Goal: Answer question/provide support

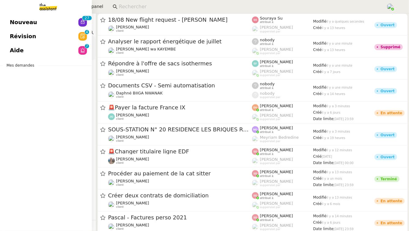
click at [23, 35] on span "Révision" at bounding box center [23, 36] width 26 height 9
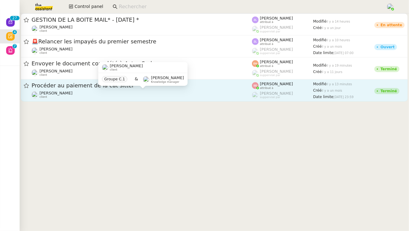
click at [131, 95] on div "[PERSON_NAME] client" at bounding box center [142, 95] width 220 height 8
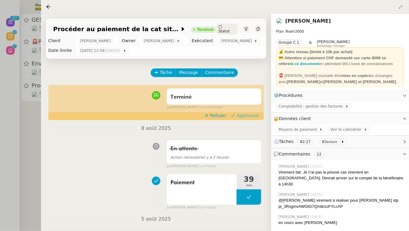
click at [256, 116] on span "Approuver" at bounding box center [247, 116] width 22 height 6
click at [3, 140] on div at bounding box center [204, 115] width 409 height 231
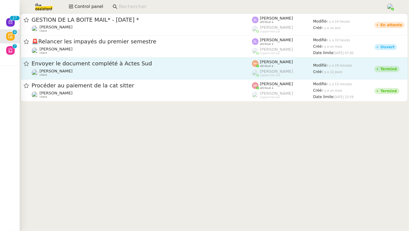
click at [121, 67] on div "Envoyer le document complété à Actes Sud" at bounding box center [142, 64] width 220 height 8
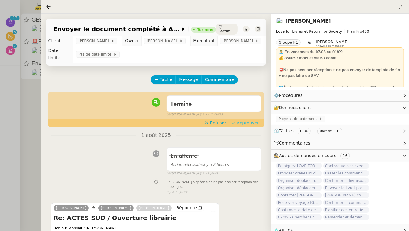
click at [250, 120] on span "Approuver" at bounding box center [247, 123] width 22 height 6
click at [0, 138] on div at bounding box center [204, 115] width 409 height 231
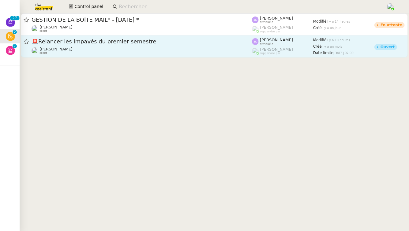
click at [190, 54] on div "[PERSON_NAME] client" at bounding box center [142, 51] width 220 height 8
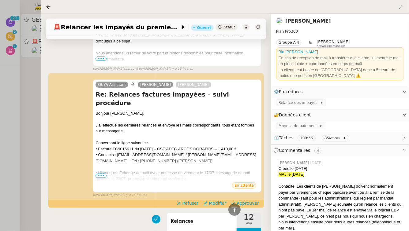
scroll to position [512, 0]
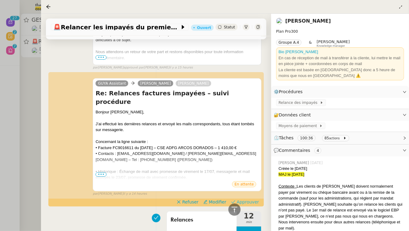
click at [250, 199] on span "Approuver" at bounding box center [247, 202] width 22 height 6
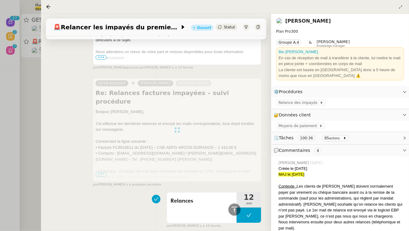
click at [0, 116] on div at bounding box center [204, 115] width 409 height 231
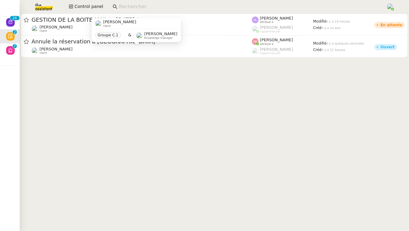
click at [117, 28] on div "[PERSON_NAME] client" at bounding box center [135, 23] width 89 height 11
click at [228, 38] on div "🚨 Annule la réservation à [GEOGRAPHIC_DATA]" at bounding box center [142, 42] width 220 height 8
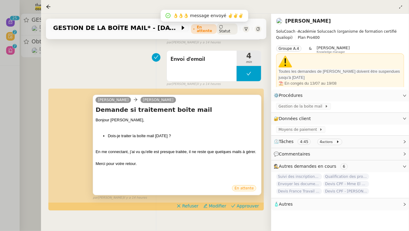
scroll to position [80, 0]
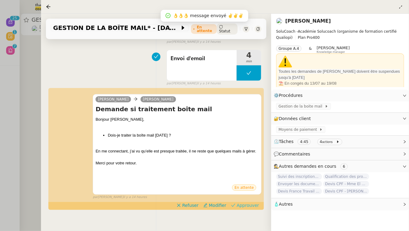
click at [251, 203] on span "Approuver" at bounding box center [247, 206] width 22 height 6
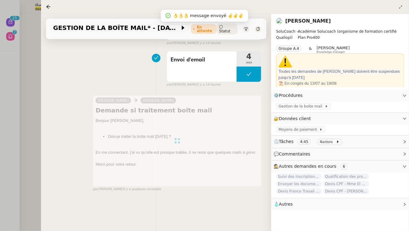
click at [0, 74] on div at bounding box center [204, 115] width 409 height 231
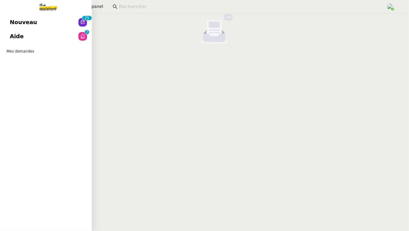
click at [31, 38] on link "Aide 0 1 2 3 4 5 6 7 8 9" at bounding box center [46, 36] width 92 height 14
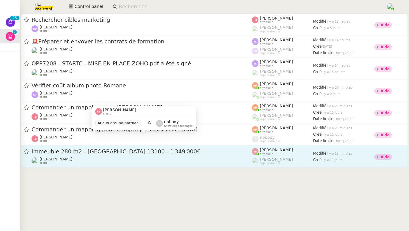
click at [131, 154] on span "Immeuble 280 m2 - [GEOGRAPHIC_DATA] 13100 - 1 349 000€" at bounding box center [142, 152] width 220 height 6
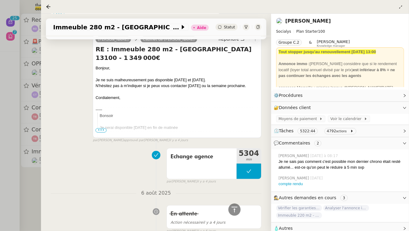
scroll to position [457, 0]
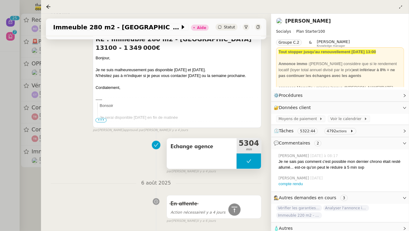
click at [203, 146] on span "Echange agence" at bounding box center [201, 147] width 62 height 9
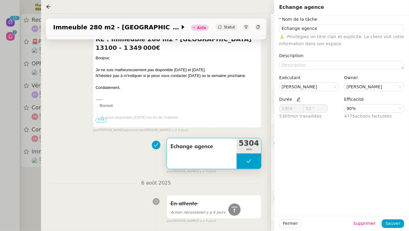
click at [297, 98] on icon at bounding box center [298, 100] width 4 height 4
click at [296, 113] on nz-input-number "5304 '" at bounding box center [291, 108] width 24 height 9
click at [294, 110] on input "5304 '" at bounding box center [291, 109] width 24 height 8
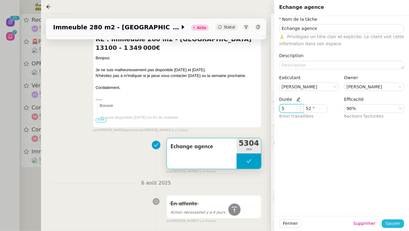
type input "5 '"
click at [395, 221] on span "Sauver" at bounding box center [392, 223] width 15 height 7
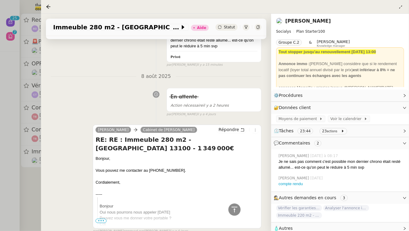
scroll to position [61, 0]
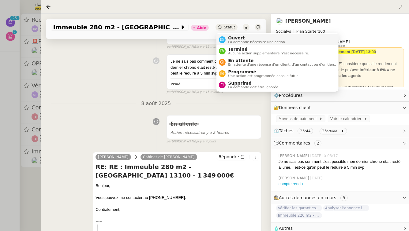
click at [227, 38] on div "Ouvert La demande nécessite une action" at bounding box center [254, 39] width 59 height 8
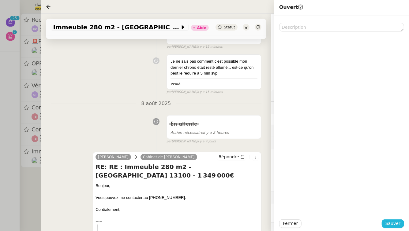
click at [400, 225] on span "Sauver" at bounding box center [392, 223] width 15 height 7
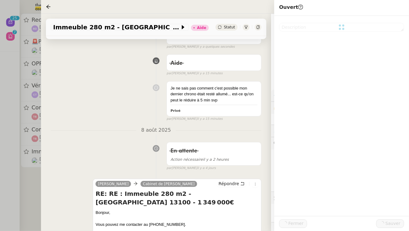
click at [0, 125] on div at bounding box center [204, 115] width 409 height 231
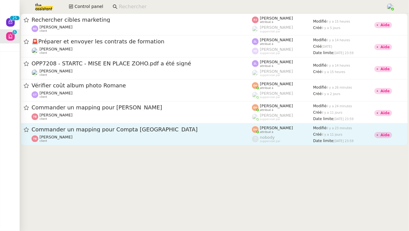
click at [79, 132] on div "Commander un mapping pour Compta [GEOGRAPHIC_DATA]" at bounding box center [142, 130] width 220 height 8
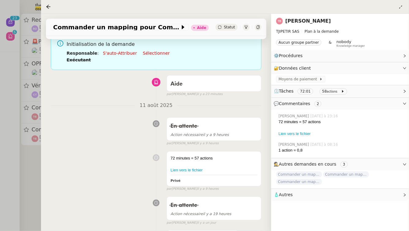
scroll to position [54, 0]
click at [0, 215] on div at bounding box center [204, 115] width 409 height 231
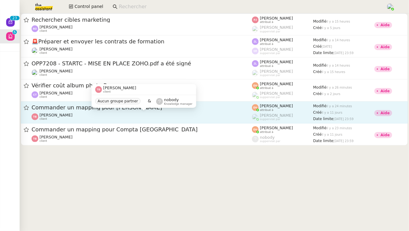
click at [121, 117] on div "[PERSON_NAME] client" at bounding box center [142, 117] width 220 height 8
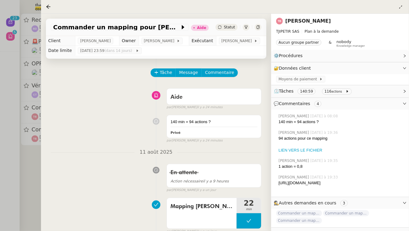
scroll to position [22, 0]
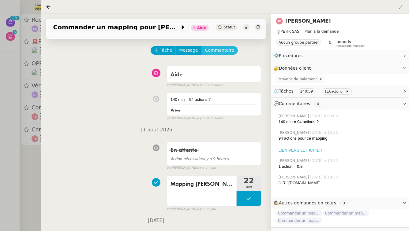
click at [221, 50] on span "Commentaire" at bounding box center [219, 50] width 29 height 7
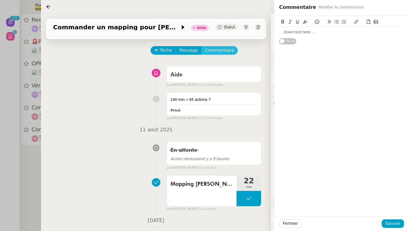
click at [201, 46] on button "Commentaire" at bounding box center [219, 50] width 36 height 9
click at [326, 32] on div at bounding box center [341, 32] width 125 height 6
click at [387, 226] on span "Sauver" at bounding box center [392, 223] width 15 height 7
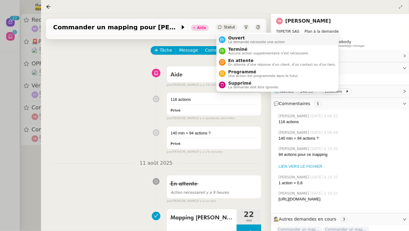
click at [230, 43] on span "La demande nécessite une action" at bounding box center [256, 41] width 57 height 3
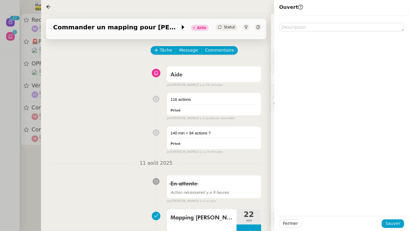
click at [405, 227] on div "Fermer Sauver" at bounding box center [341, 223] width 135 height 15
click at [392, 224] on span "Sauver" at bounding box center [392, 223] width 15 height 7
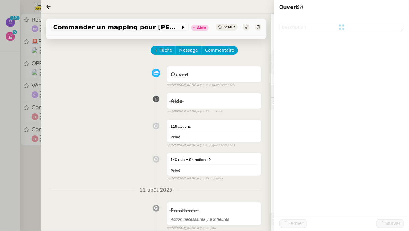
click at [13, 158] on div at bounding box center [204, 115] width 409 height 231
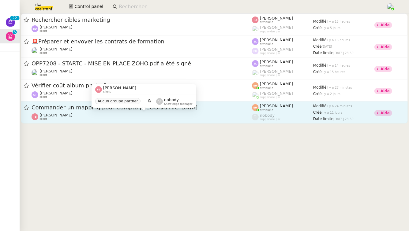
click at [86, 114] on div "[PERSON_NAME] client" at bounding box center [142, 117] width 220 height 8
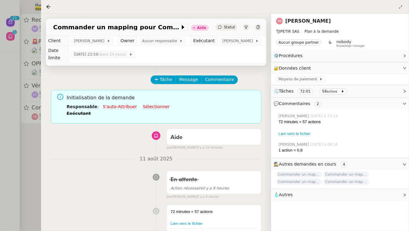
scroll to position [2, 0]
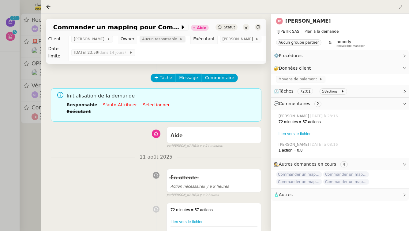
click at [156, 41] on span "Aucun responsable" at bounding box center [160, 39] width 37 height 6
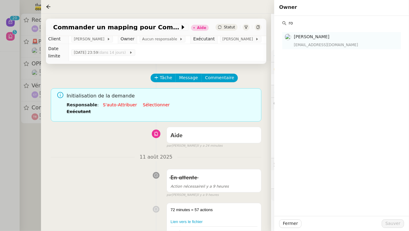
type input "ro"
click at [325, 42] on div "[EMAIL_ADDRESS][DOMAIN_NAME]" at bounding box center [345, 45] width 103 height 6
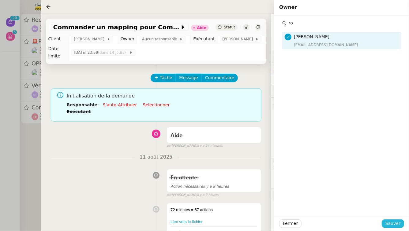
click at [401, 222] on button "Sauver" at bounding box center [392, 224] width 22 height 9
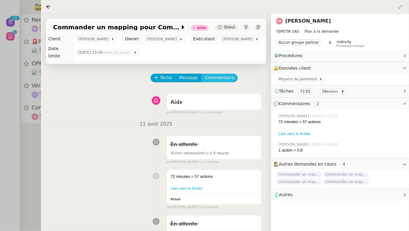
click at [222, 74] on span "Commentaire" at bounding box center [219, 77] width 29 height 7
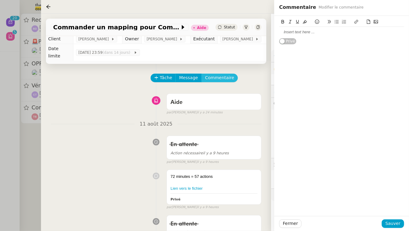
click at [201, 74] on button "Commentaire" at bounding box center [219, 78] width 36 height 9
click at [352, 33] on div at bounding box center [341, 32] width 125 height 6
click at [397, 224] on span "Sauver" at bounding box center [392, 223] width 15 height 7
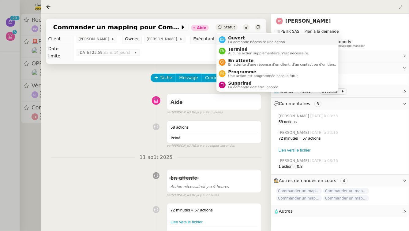
click at [229, 44] on li "Ouvert La demande nécessite une action" at bounding box center [277, 39] width 122 height 11
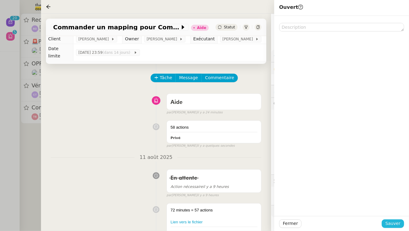
click at [390, 222] on span "Sauver" at bounding box center [392, 223] width 15 height 7
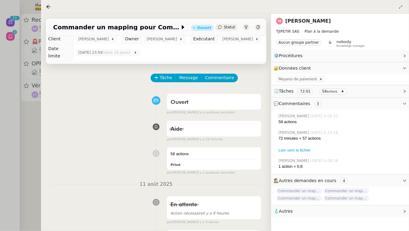
click at [16, 147] on div at bounding box center [204, 115] width 409 height 231
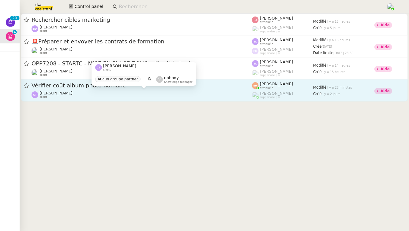
click at [90, 95] on div "[PERSON_NAME] client" at bounding box center [142, 95] width 220 height 8
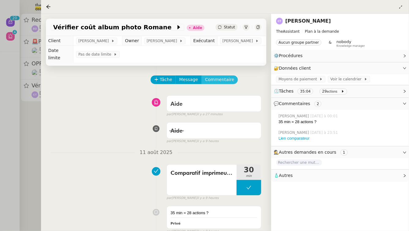
click at [212, 76] on span "Commentaire" at bounding box center [219, 79] width 29 height 7
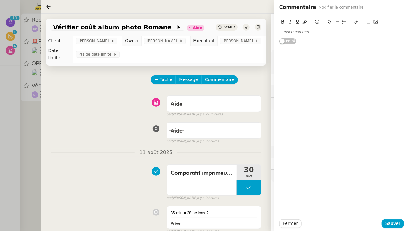
click at [309, 35] on div at bounding box center [341, 32] width 125 height 6
click at [398, 224] on span "Sauver" at bounding box center [392, 223] width 15 height 7
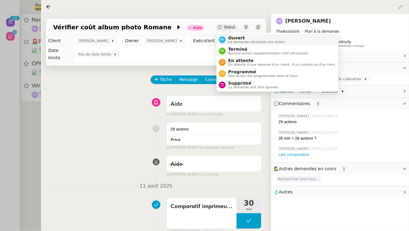
click at [228, 37] on span "Ouvert" at bounding box center [256, 37] width 57 height 5
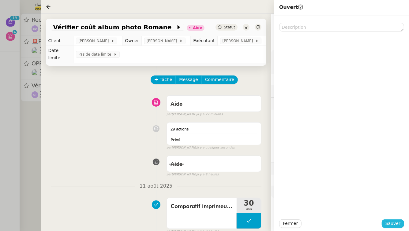
click at [403, 226] on button "Sauver" at bounding box center [392, 224] width 22 height 9
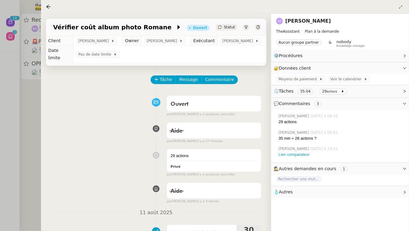
click at [0, 95] on div at bounding box center [204, 115] width 409 height 231
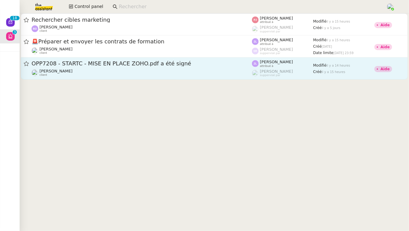
click at [130, 64] on span "OPP7208 - STARTC - MISE EN PLACE ZOHO.pdf a été signé" at bounding box center [142, 64] width 220 height 6
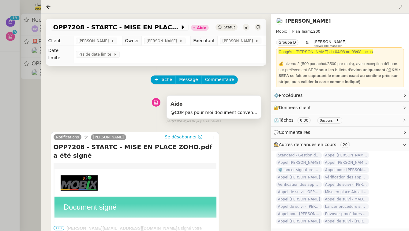
click at [203, 109] on span "@CDP pas pour moi document convention/ pour souraya ?" at bounding box center [213, 112] width 87 height 7
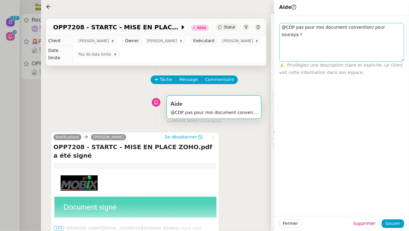
drag, startPoint x: 401, startPoint y: 29, endPoint x: 401, endPoint y: 60, distance: 30.3
click at [401, 60] on textarea "@CDP pas pour moi document convention/ pour souraya ?" at bounding box center [341, 42] width 125 height 39
click at [76, 110] on div "Aide @CDP pas pour moi document convention/ pour souraya ? false par [PERSON_NA…" at bounding box center [156, 109] width 210 height 32
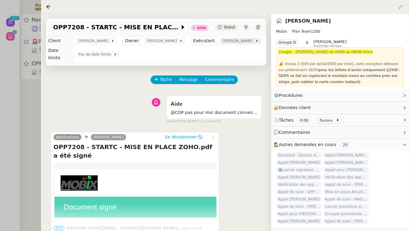
click at [225, 43] on span "[PERSON_NAME]" at bounding box center [238, 41] width 33 height 6
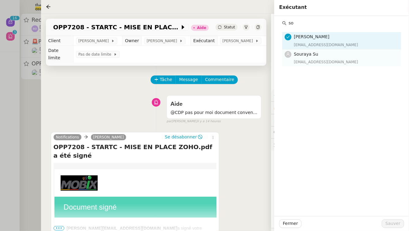
type input "so"
click at [335, 54] on h4 "Souraya Su" at bounding box center [345, 54] width 103 height 7
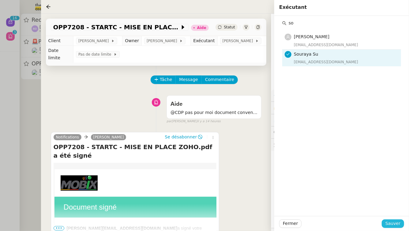
click at [397, 224] on span "Sauver" at bounding box center [392, 223] width 15 height 7
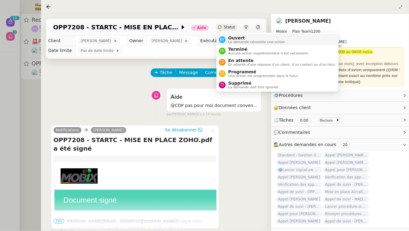
click at [228, 40] on span "La demande nécessite une action" at bounding box center [256, 41] width 57 height 3
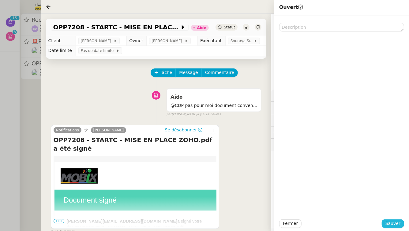
click at [395, 228] on button "Sauver" at bounding box center [392, 224] width 22 height 9
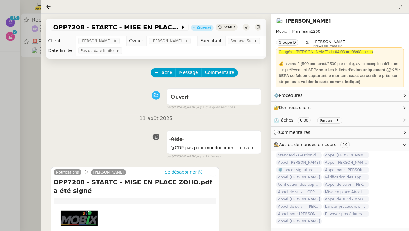
click at [0, 91] on div at bounding box center [204, 115] width 409 height 231
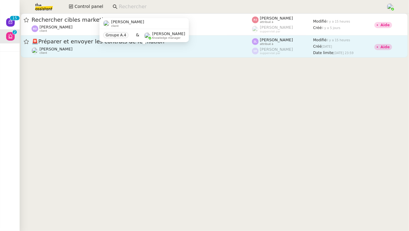
click at [117, 49] on div "[PERSON_NAME] client" at bounding box center [142, 51] width 220 height 8
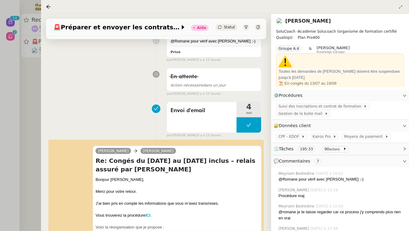
scroll to position [89, 0]
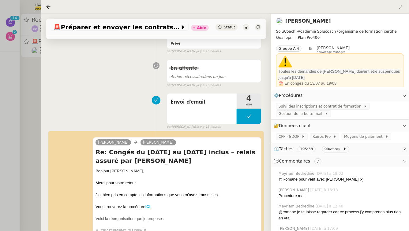
click at [38, 112] on div at bounding box center [204, 115] width 409 height 231
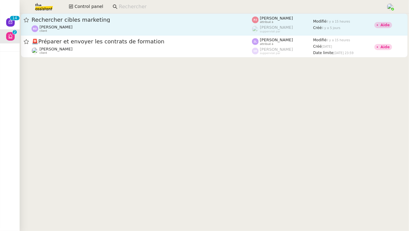
click at [131, 24] on div "Rechercher cibles marketing [PERSON_NAME] client" at bounding box center [142, 24] width 220 height 17
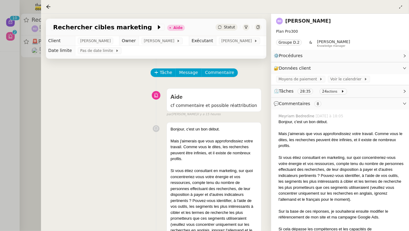
click at [0, 122] on div at bounding box center [204, 115] width 409 height 231
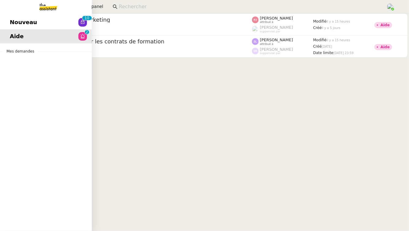
click at [36, 25] on link "Nouveau 0 1 2 3 4 5 6 7 8 9 0 1 2 3 4 5 6 7 8 9" at bounding box center [46, 22] width 92 height 14
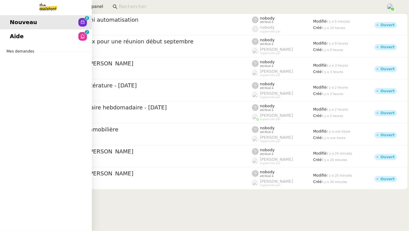
click at [36, 34] on link "Aide 0 1 2 3 4 5 6 7 8 9" at bounding box center [46, 36] width 92 height 14
